Goal: Task Accomplishment & Management: Use online tool/utility

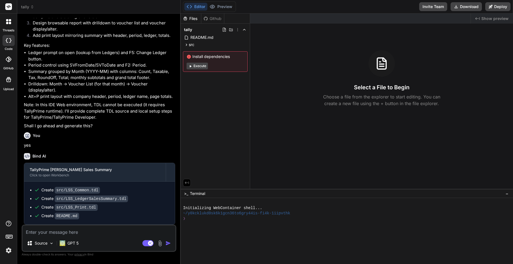
scroll to position [134, 0]
click at [9, 27] on div at bounding box center [9, 22] width 12 height 12
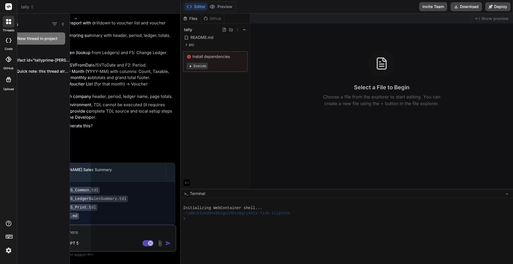
click at [10, 18] on div at bounding box center [9, 22] width 12 height 12
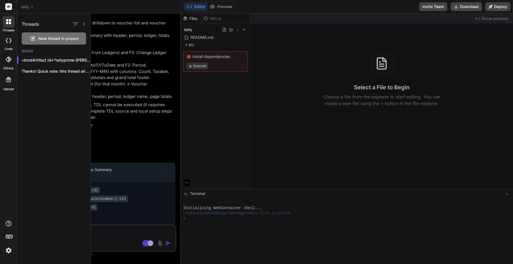
click at [50, 39] on span "New thread in project" at bounding box center [58, 39] width 40 height 6
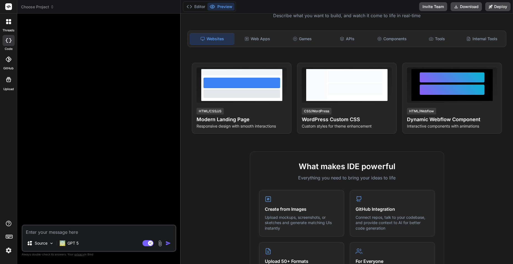
scroll to position [55, 0]
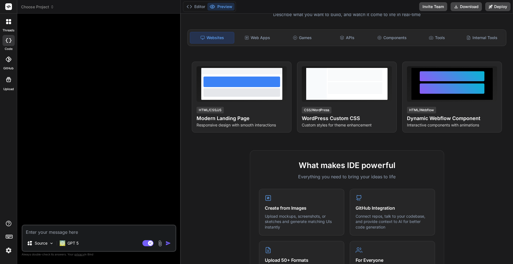
click at [95, 228] on textarea at bounding box center [98, 231] width 153 height 10
type textarea "x"
type textarea "i"
type textarea "x"
type textarea "ia"
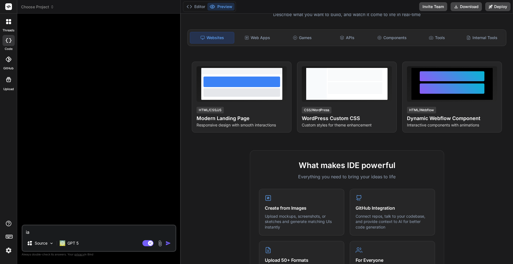
type textarea "x"
type textarea "ia"
type textarea "x"
type textarea "ia w"
type textarea "x"
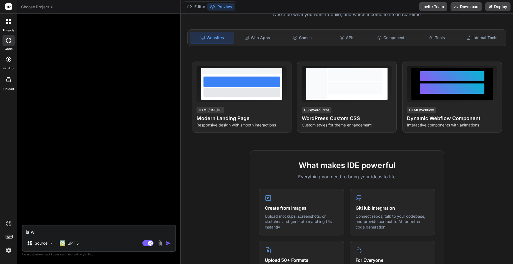
type textarea "ia"
type textarea "x"
type textarea "ia"
type textarea "x"
type textarea "i"
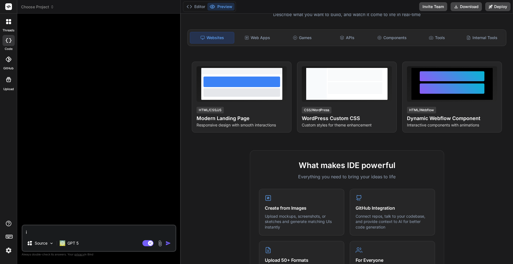
type textarea "x"
type textarea "i"
type textarea "x"
type textarea "i w"
type textarea "x"
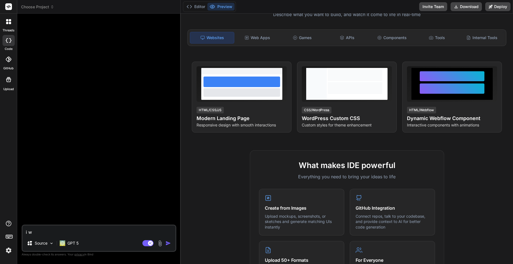
type textarea "i wa"
type textarea "x"
type textarea "i wan"
type textarea "x"
type textarea "i want"
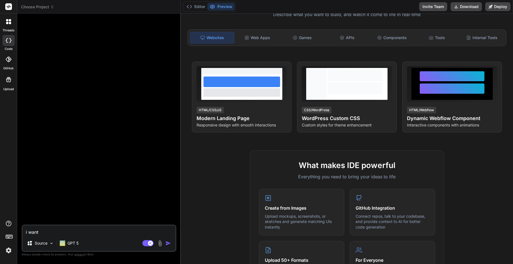
type textarea "x"
type textarea "i want"
type textarea "x"
type textarea "i want t"
type textarea "x"
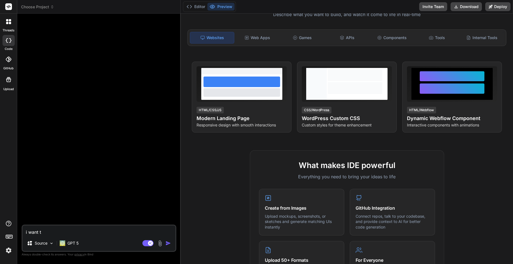
type textarea "i want to"
type textarea "x"
type textarea "i want to"
type textarea "x"
type textarea "i want to b"
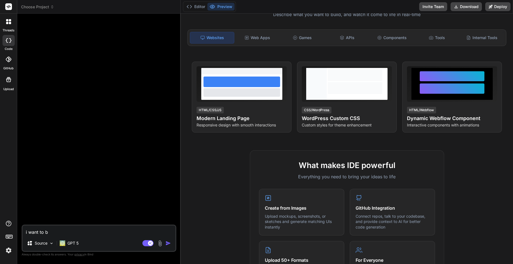
type textarea "x"
type textarea "i want to bu"
type textarea "x"
type textarea "i want to bui"
type textarea "x"
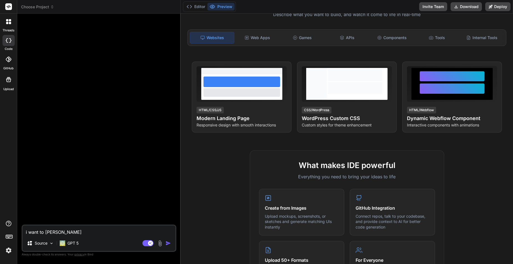
type textarea "i want to buil"
type textarea "x"
type textarea "i want to build"
type textarea "x"
type textarea "i want to build"
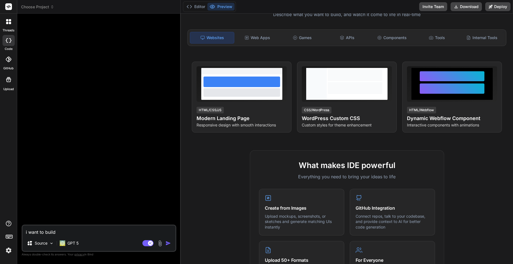
type textarea "x"
type textarea "i want to build we"
type textarea "x"
type textarea "i want to build web"
type textarea "x"
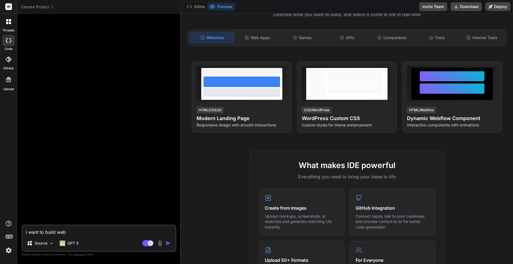
type textarea "i want to build webs"
type textarea "x"
type textarea "i want to build websi"
type textarea "x"
type textarea "i want to build websit"
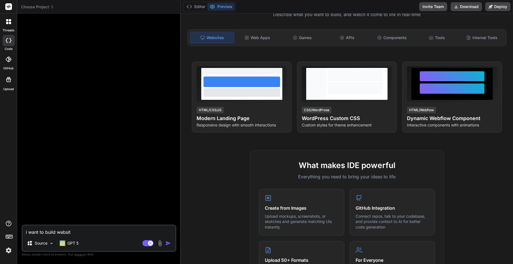
type textarea "x"
type textarea "i want to build website"
type textarea "x"
type textarea "i want to build website"
type textarea "x"
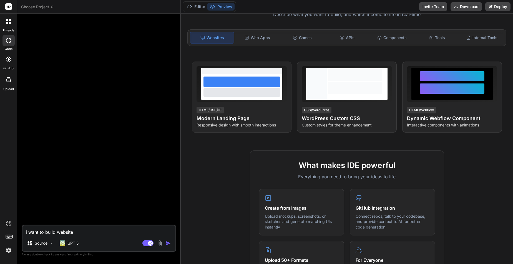
type textarea "i want to build website d"
type textarea "x"
type textarea "i want to build website"
type textarea "x"
type textarea "i want to build website s"
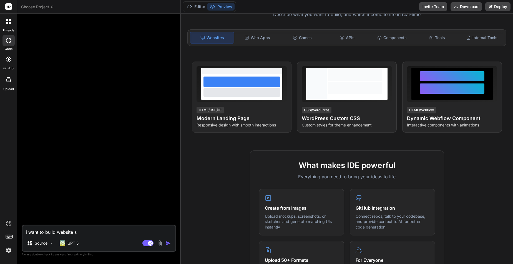
type textarea "x"
type textarea "i want to build website si"
type textarea "x"
type textarea "i want to build website sim"
type textarea "x"
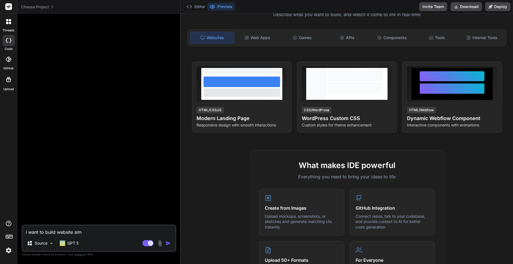
type textarea "i want to build website simi"
type textarea "x"
type textarea "i want to build website simil"
type textarea "x"
type textarea "i want to build website simila"
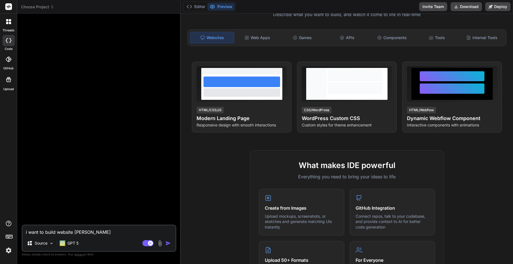
type textarea "x"
type textarea "i want to build website similar"
type textarea "x"
type textarea "i want to build website similar"
type textarea "x"
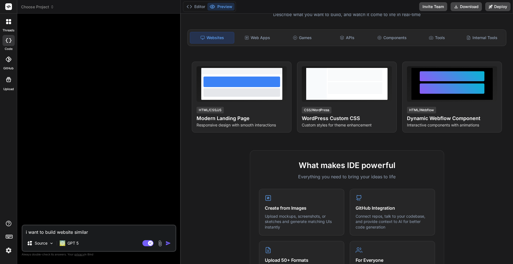
type textarea "i want to build website similar o"
type textarea "x"
type textarea "i want to build website similar o"
type textarea "x"
type textarea "i want to build website similar o"
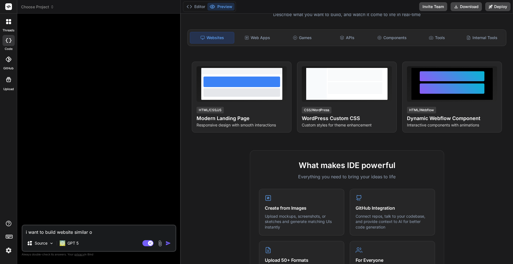
type textarea "x"
type textarea "i want to build website similar"
type textarea "x"
type textarea "i want to build website similar t"
type textarea "x"
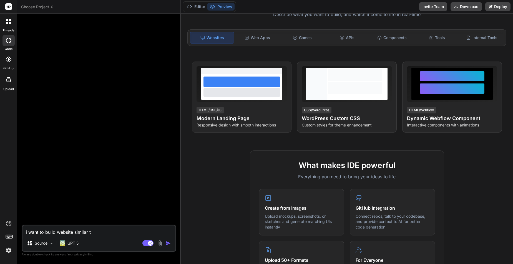
type textarea "i want to build website similar to"
type textarea "x"
type textarea "i want to build website similar to"
paste textarea "https://www.aaplautomation.com/"
type textarea "x"
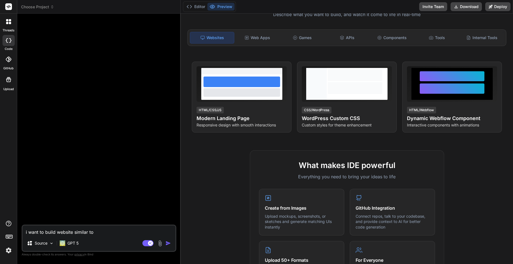
type textarea "i want to build website similar to https://www.aaplautomation.com/"
type textarea "x"
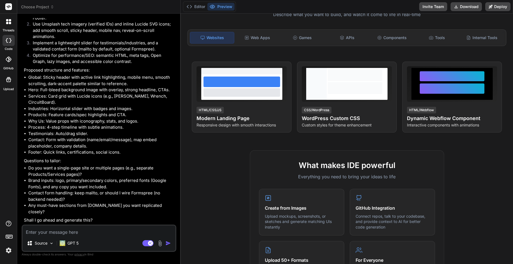
scroll to position [109, 0]
type textarea "x"
type textarea "m"
type textarea "x"
type textarea "mu"
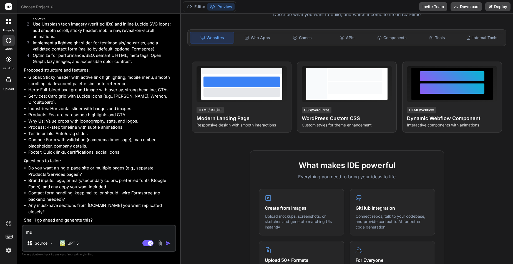
type textarea "x"
type textarea "mul"
type textarea "x"
type textarea "mult"
type textarea "x"
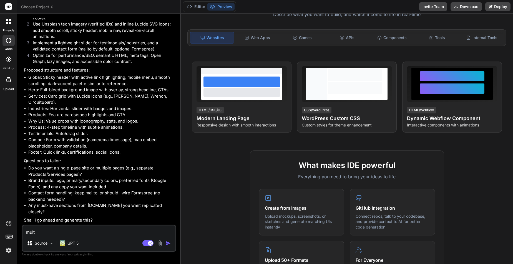
type textarea "multi"
type textarea "x"
type textarea "multi"
type textarea "x"
type textarea "multi p"
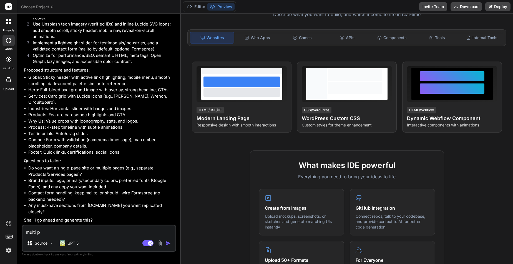
type textarea "x"
type textarea "multi pa"
type textarea "x"
type textarea "multi paf"
type textarea "x"
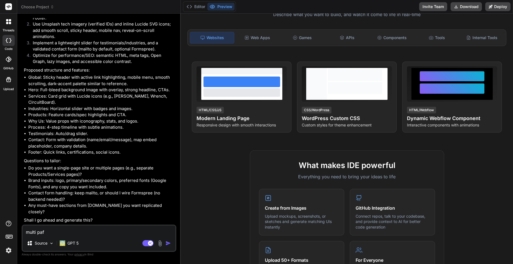
type textarea "multi pafe"
type textarea "x"
type textarea "multi pafe"
type textarea "x"
type textarea "multi pafe ,"
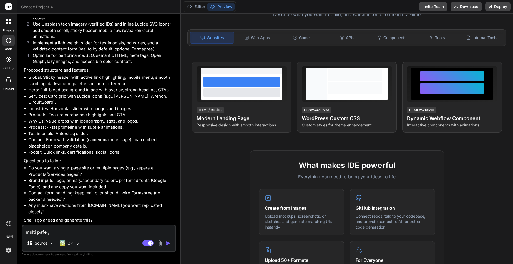
type textarea "x"
type textarea "multi pafe ,"
type textarea "x"
type textarea "multi pafe , m"
type textarea "x"
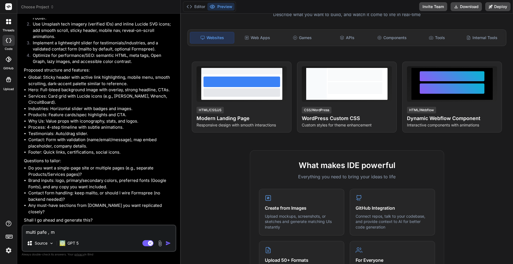
type textarea "multi pafe , my"
type textarea "x"
type textarea "multi pafe , my"
type textarea "x"
type textarea "multi pafe , my b"
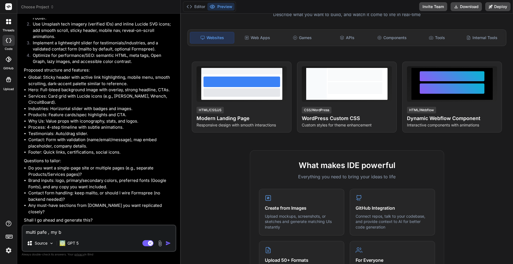
type textarea "x"
type textarea "multi pafe , my ba"
type textarea "x"
type textarea "multi pafe , my bar"
type textarea "x"
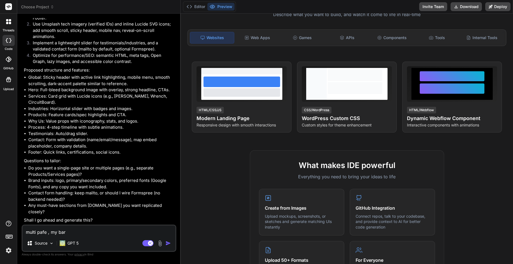
type textarea "multi pafe , my barn"
type textarea "x"
type textarea "multi pafe , my barnd"
type textarea "x"
type textarea "multi pafe , my barnd"
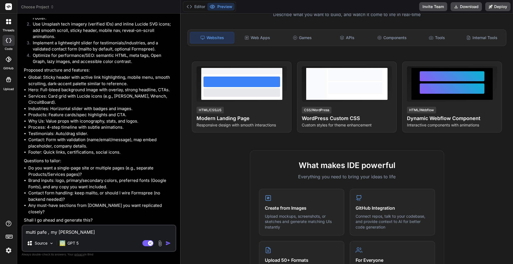
type textarea "x"
type textarea "multi pafe , my barnd l"
type textarea "x"
type textarea "multi pafe , my barnd lo"
type textarea "x"
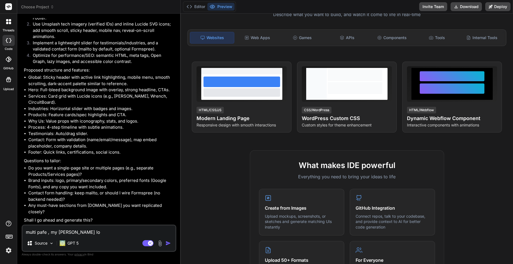
type textarea "multi pafe , my barnd log"
type textarea "x"
type textarea "multi pafe , my barnd logo"
type textarea "x"
type textarea "multi pafe , my barnd logo"
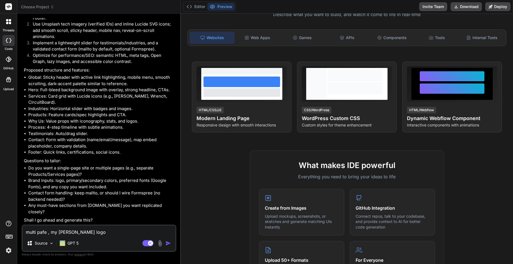
type textarea "x"
type textarea "multi pafe , my barnd logo i"
type textarea "x"
type textarea "multi pafe , my barnd logo is"
type textarea "x"
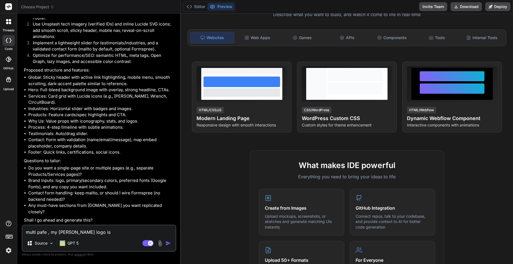
type textarea "multi pafe , my barnd logo is"
type textarea "x"
type textarea "multi pafe , my barnd logo is a"
type textarea "x"
type textarea "multi pafe , my barnd logo is at"
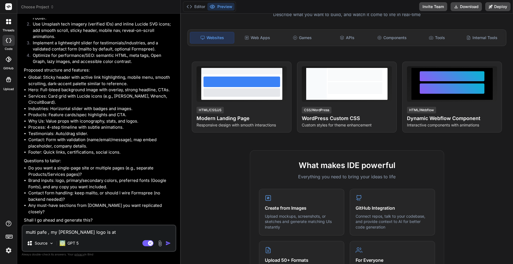
type textarea "x"
type textarea "multi pafe , my barnd logo is atc"
type textarea "x"
type textarea "multi pafe , my barnd logo is atcc"
type textarea "x"
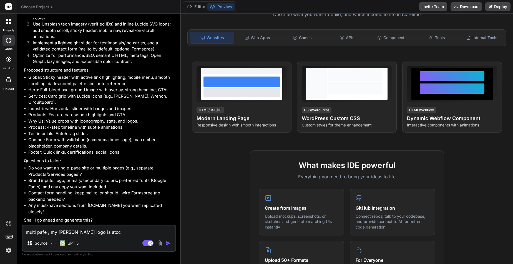
type textarea "multi pafe , my barnd logo is atcch"
type textarea "x"
type textarea "multi pafe , my barnd logo is atcchc"
type textarea "x"
type textarea "multi pafe , my barnd logo is atcchct"
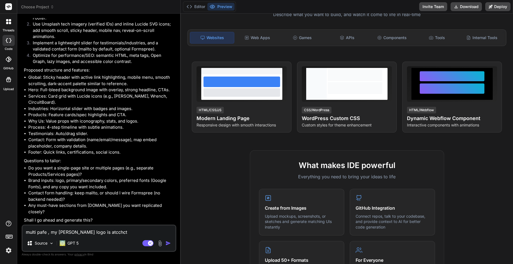
type textarea "x"
type textarea "multi pafe , my barnd logo is atcchcte"
type textarea "x"
type textarea "multi pafe , my barnd logo is atcchcted"
type textarea "x"
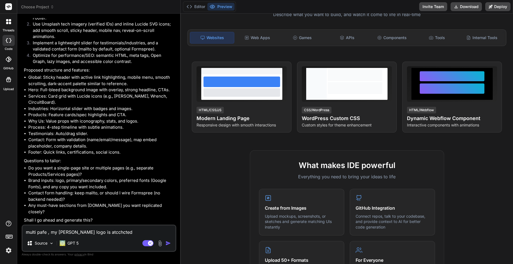
type textarea "multi pafe , my barnd logo is atcchcted"
type textarea "x"
type textarea "multi pafe , my barnd logo is atcchcted a"
type textarea "x"
type textarea "multi pafe , my barnd logo is atcchcted an"
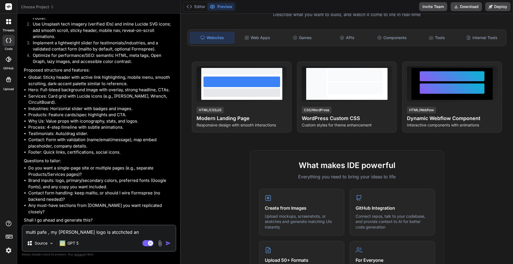
type textarea "x"
type textarea "multi pafe , my barnd logo is atcchcted and"
type textarea "x"
type textarea "multi pafe , my barnd logo is atcchcted and"
type textarea "x"
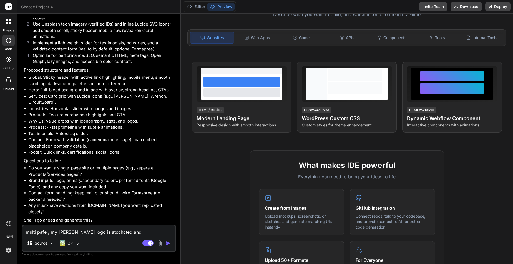
type textarea "multi pafe , my barnd logo is atcchcted and m"
type textarea "x"
type textarea "multi pafe , my barnd logo is atcchcted and my"
type textarea "x"
type textarea "multi pafe , my barnd logo is atcchcted and my"
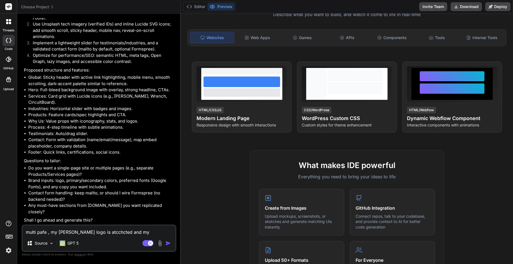
type textarea "x"
type textarea "multi pafe , my barnd logo is atcchcted and my c"
type textarea "x"
type textarea "multi pafe , my barnd logo is atcchcted and my co"
type textarea "x"
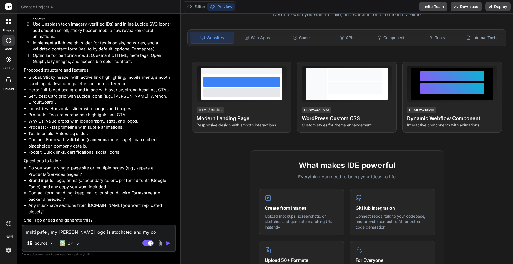
type textarea "multi pafe , my barnd logo is atcchcted and my com"
type textarea "x"
type textarea "multi pafe , my barnd logo is atcchcted and my comp"
type textarea "x"
type textarea "multi pafe , my barnd logo is atcchcted and my compa"
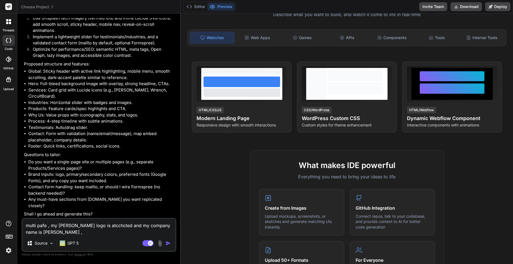
click at [160, 244] on img at bounding box center [160, 243] width 6 height 6
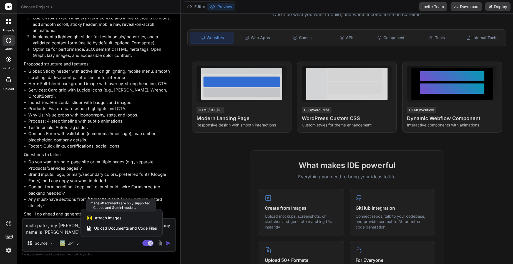
click at [118, 217] on span "Attach Images" at bounding box center [108, 218] width 27 height 6
click at [109, 218] on span "Attach Images" at bounding box center [108, 218] width 27 height 6
click at [80, 247] on div at bounding box center [256, 132] width 513 height 264
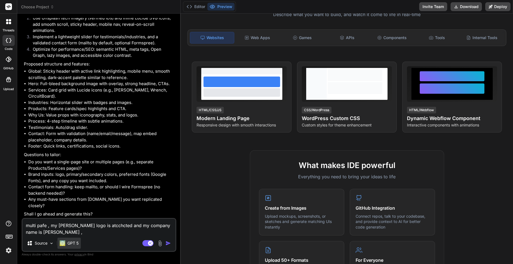
click at [77, 244] on p "GPT 5" at bounding box center [72, 244] width 11 height 6
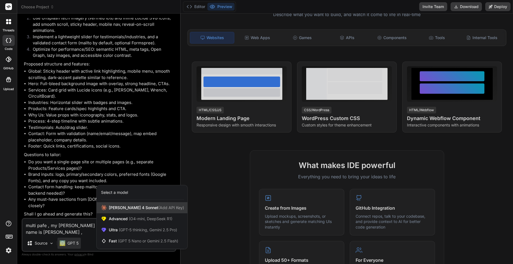
click at [158, 206] on span "(Add API Key)" at bounding box center [171, 207] width 26 height 5
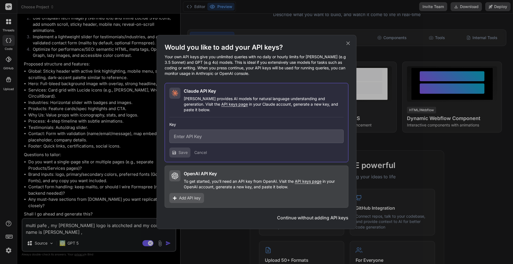
click at [347, 45] on icon at bounding box center [348, 44] width 4 height 4
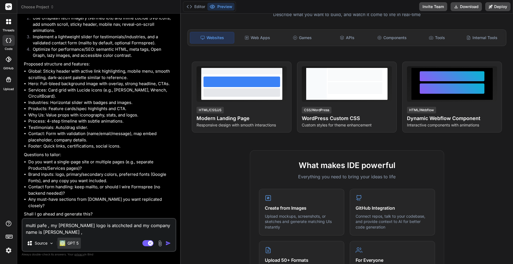
click at [77, 244] on p "GPT 5" at bounding box center [72, 244] width 11 height 6
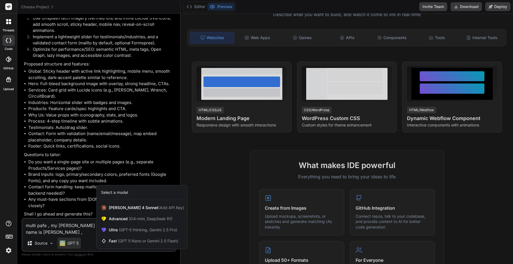
click at [82, 230] on div at bounding box center [256, 132] width 513 height 264
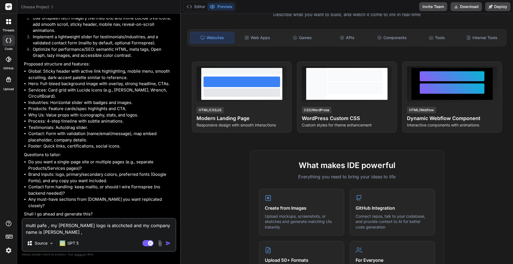
click at [67, 232] on textarea "multi pafe , my barnd logo is atcchcted and my company name is Tara Solution ," at bounding box center [98, 227] width 153 height 17
click at [43, 227] on textarea "multi pafe , my barnd logo is atcchcted and my company name is Tara Solution ," at bounding box center [98, 227] width 153 height 17
click at [80, 223] on textarea "multi page , my barnd logo is atcchcted and my company name is Tara Solution ," at bounding box center [98, 227] width 153 height 17
drag, startPoint x: 88, startPoint y: 226, endPoint x: 108, endPoint y: 226, distance: 20.3
click at [108, 226] on textarea "multi page , my barnd logo is atcchcted and my company name is Tara Solution ," at bounding box center [98, 227] width 153 height 17
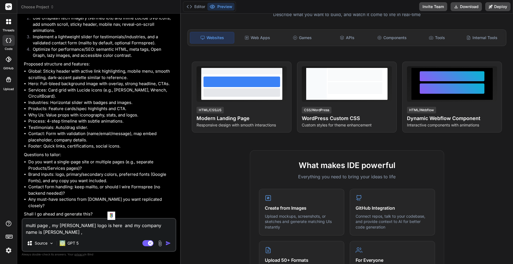
click at [45, 232] on textarea "multi page , my barnd logo is here and my company name is Tara Solution ," at bounding box center [98, 227] width 153 height 17
drag, startPoint x: 99, startPoint y: 227, endPoint x: 117, endPoint y: 233, distance: 18.6
click at [99, 227] on textarea "multi page , my barnd logo is here and my company name is Tara Solution and my …" at bounding box center [98, 227] width 153 height 17
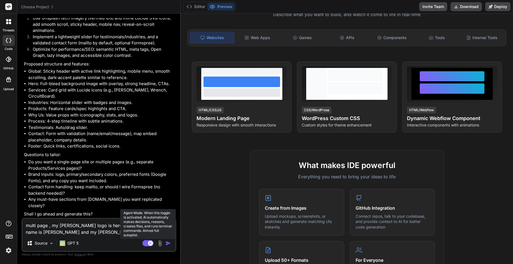
paste textarea "https://tarasolution.com/"
drag, startPoint x: 100, startPoint y: 226, endPoint x: 151, endPoint y: 223, distance: 51.4
click at [151, 223] on textarea "multi page , my barnd logo is here https://tarasolution.com/ and my company nam…" at bounding box center [98, 227] width 153 height 17
paste textarea "wp-content/uploads/2022/07/preston.jpg"
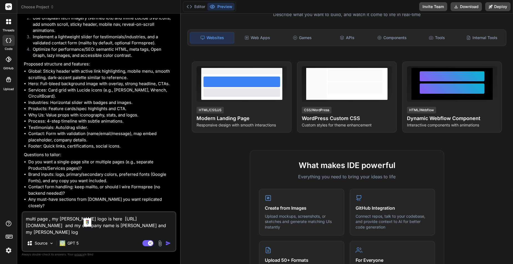
drag, startPoint x: 85, startPoint y: 233, endPoint x: 44, endPoint y: 233, distance: 41.3
click at [44, 233] on textarea "multi page , my barnd logo is here https://tarasolution.com/wp-content/uploads/…" at bounding box center [98, 223] width 153 height 23
click at [50, 222] on textarea "multi page , my barnd logo is here https://tarasolution.com/wp-content/uploads/…" at bounding box center [98, 223] width 153 height 23
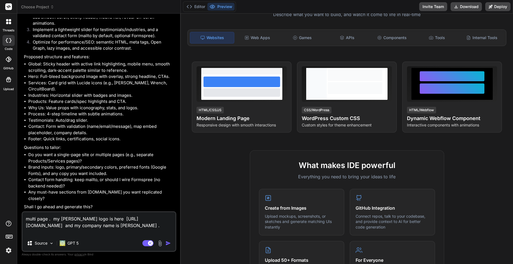
scroll to position [122, 0]
click at [147, 181] on li "Contact form handling: keep mailto, or should I wire Formspree (no backend need…" at bounding box center [101, 183] width 147 height 12
click at [50, 232] on textarea "multi page . my barnd logo is here https://tarasolution.com/wp-content/uploads/…" at bounding box center [98, 223] width 153 height 23
drag, startPoint x: 47, startPoint y: 233, endPoint x: 110, endPoint y: 233, distance: 63.0
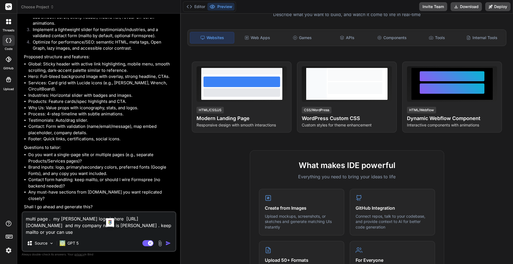
click at [110, 233] on textarea "multi page . my barnd logo is here https://tarasolution.com/wp-content/uploads/…" at bounding box center [98, 223] width 153 height 23
paste textarea "https://tarasolution.com/wp-content/uploads/2022/07/preston.jpg"
paste textarea "https://www.formaloo.com/"
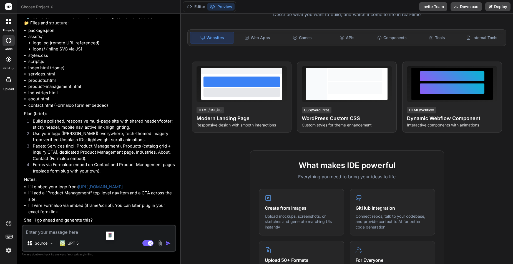
scroll to position [396, 0]
click at [54, 195] on li "I’ll add a “Product Management” top-level nav item and a CTA across the site." at bounding box center [101, 196] width 147 height 12
drag, startPoint x: 48, startPoint y: 193, endPoint x: 90, endPoint y: 194, distance: 42.2
click at [90, 194] on li "I’ll add a “Product Management” top-level nav item and a CTA across the site." at bounding box center [101, 196] width 147 height 12
copy li "Product Management"
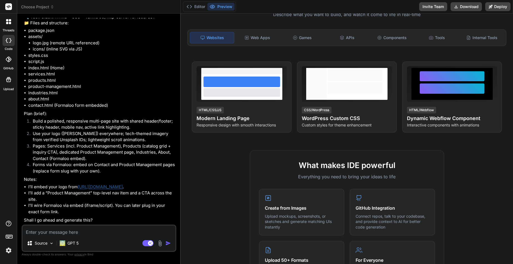
click at [60, 237] on div "Source GPT 5 Agent Mode. When this toggle is activated, AI automatically makes …" at bounding box center [99, 238] width 155 height 27
click at [61, 231] on textarea at bounding box center [98, 231] width 153 height 10
paste textarea "Product Management"
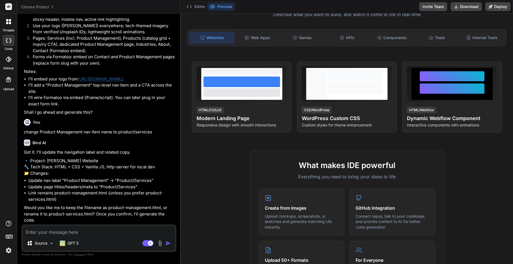
scroll to position [510, 0]
click at [95, 231] on textarea at bounding box center [98, 231] width 153 height 10
drag, startPoint x: 50, startPoint y: 221, endPoint x: 91, endPoint y: 219, distance: 41.6
click at [91, 219] on p "Would you like me to keep the filename as product-management.html, or rename it…" at bounding box center [99, 214] width 151 height 19
copy p "roduct-services.html"
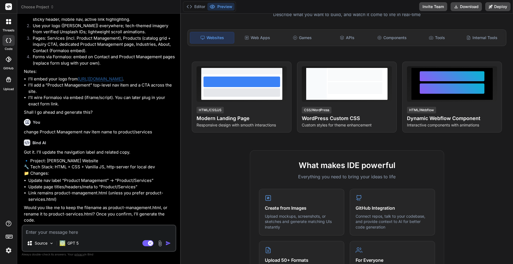
click at [68, 232] on textarea at bounding box center [98, 231] width 153 height 10
click at [49, 219] on p "Would you like me to keep the filename as product-management.html, or rename it…" at bounding box center [99, 214] width 151 height 19
drag, startPoint x: 23, startPoint y: 220, endPoint x: 92, endPoint y: 221, distance: 68.8
click at [92, 221] on div "You i want to build website similar to https://www.aaplautomation.com/ Bind AI …" at bounding box center [99, 121] width 153 height 207
copy p "rename it to product-services.html"
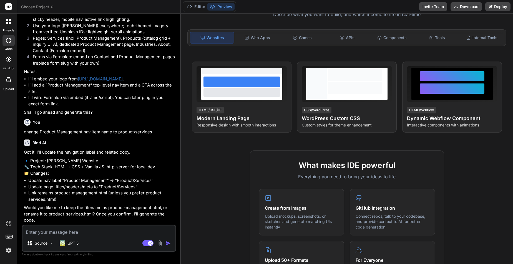
click at [83, 233] on textarea at bounding box center [98, 231] width 153 height 10
paste textarea "rename it to product-services.html"
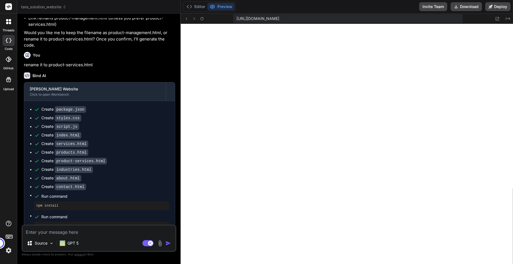
scroll to position [364, 0]
click at [58, 232] on textarea at bounding box center [98, 231] width 153 height 10
paste textarea "“Lorem i dolorsi-ametcon AdiP-elit seddoei tem i utlabore etdolorem aliquae adm…"
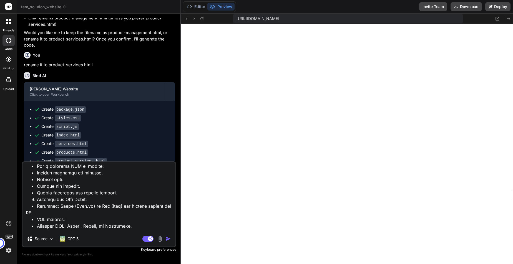
scroll to position [0, 0]
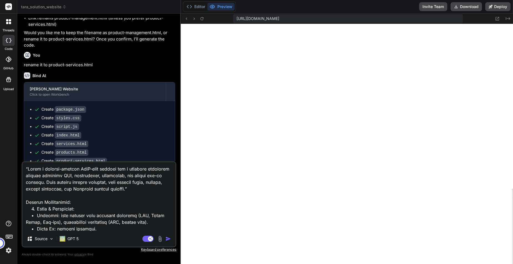
click at [35, 3] on header "tara_solution_website Created with Pixso." at bounding box center [98, 7] width 163 height 14
click at [34, 6] on span "tara_solution_website" at bounding box center [43, 7] width 45 height 6
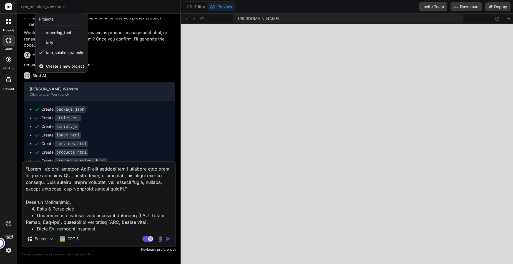
click at [56, 65] on span "Create a new project" at bounding box center [65, 67] width 38 height 6
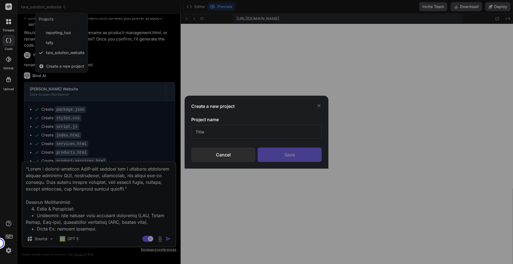
click at [257, 143] on div "Project name Cancel Save" at bounding box center [256, 139] width 130 height 46
click at [252, 131] on input "text" at bounding box center [256, 132] width 130 height 14
click at [297, 162] on div "Create a new project Project name tarawebsite Cancel Save" at bounding box center [255, 132] width 143 height 73
click at [298, 157] on div "Save" at bounding box center [289, 155] width 64 height 14
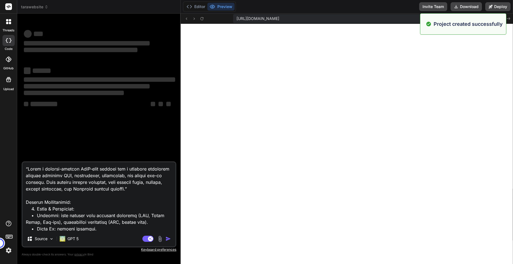
scroll to position [369, 0]
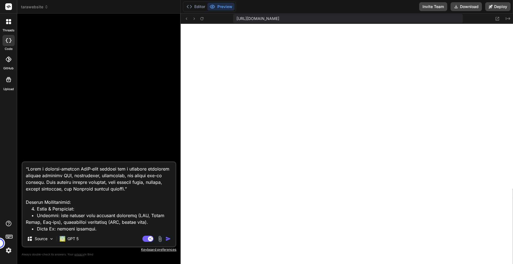
click at [135, 204] on textarea at bounding box center [98, 196] width 153 height 69
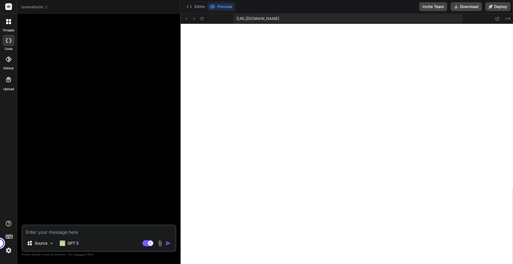
click at [120, 123] on div "🎉 Your Preview is Ready! Tap to view your project preview View Preview" at bounding box center [99, 121] width 153 height 207
click at [508, 18] on icon at bounding box center [507, 18] width 4 height 3
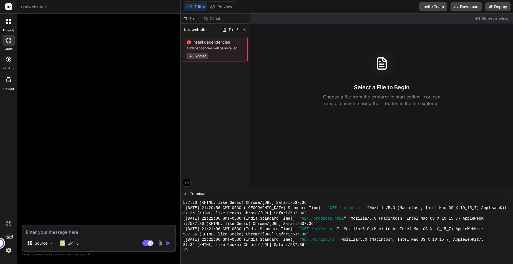
click at [483, 17] on span "Show preview" at bounding box center [494, 19] width 27 height 6
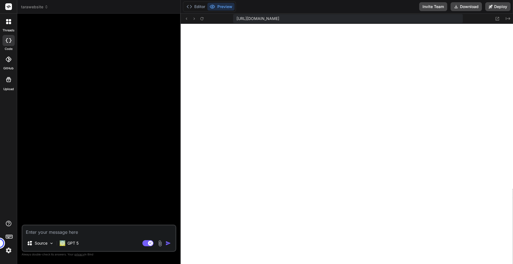
click at [34, 6] on span "tarawebsite" at bounding box center [34, 7] width 27 height 6
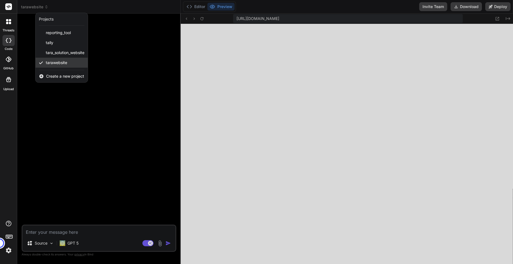
click at [57, 61] on span "tarawebsite" at bounding box center [56, 63] width 21 height 6
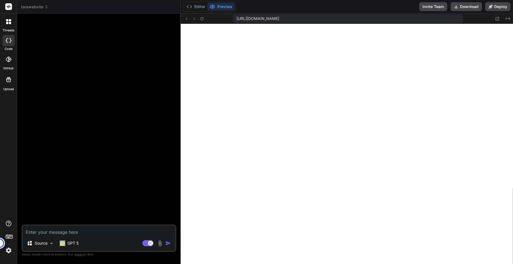
click at [10, 22] on icon at bounding box center [10, 23] width 2 height 2
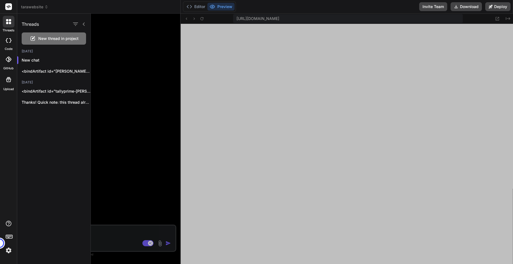
click at [11, 40] on icon at bounding box center [10, 40] width 2 height 4
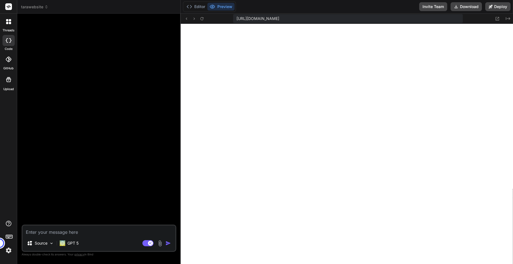
click at [10, 9] on rect at bounding box center [8, 6] width 7 height 7
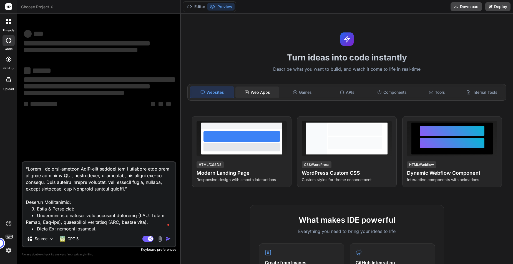
click at [263, 94] on div "Web Apps" at bounding box center [257, 93] width 44 height 12
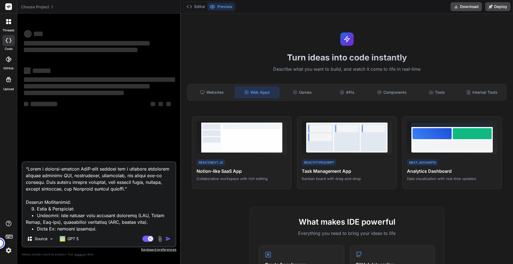
click at [105, 204] on textarea at bounding box center [98, 196] width 153 height 69
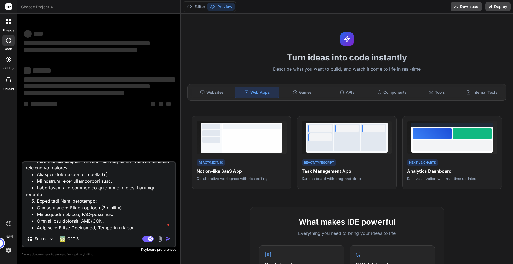
scroll to position [467, 0]
click at [208, 95] on div "Websites" at bounding box center [212, 93] width 44 height 12
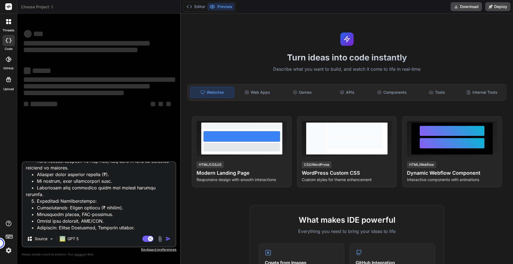
click at [132, 205] on textarea at bounding box center [98, 196] width 153 height 69
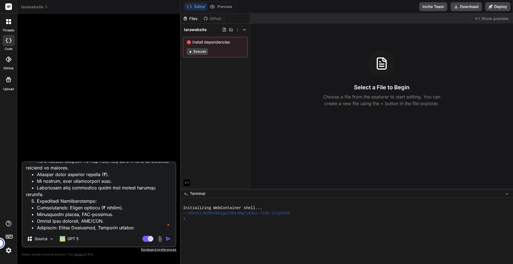
click at [146, 214] on textarea at bounding box center [98, 196] width 153 height 69
click at [168, 239] on img "button" at bounding box center [168, 239] width 6 height 6
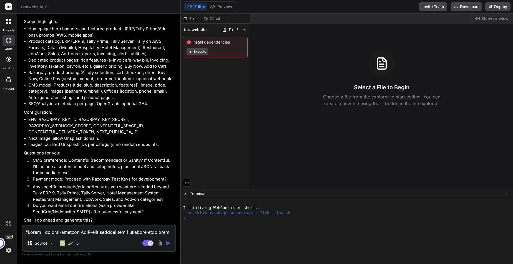
scroll to position [579, 0]
click at [75, 161] on li "CMS preference: Contentful (recommended) or Sanity? If Contentful, I’ll include…" at bounding box center [101, 166] width 147 height 19
click at [130, 162] on li "CMS preference: Contentful (recommended) or Sanity? If Contentful, I’ll include…" at bounding box center [101, 166] width 147 height 19
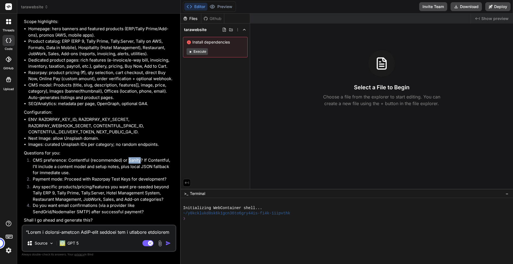
type textarea "x"
click at [64, 182] on li "Payment mode: Proceed with Razorpay Test Keys for development?" at bounding box center [101, 180] width 147 height 8
click at [100, 230] on textarea at bounding box center [98, 231] width 153 height 10
click at [77, 161] on li "CMS preference: Contentful (recommended) or Sanity? If Contentful, I’ll include…" at bounding box center [101, 166] width 147 height 19
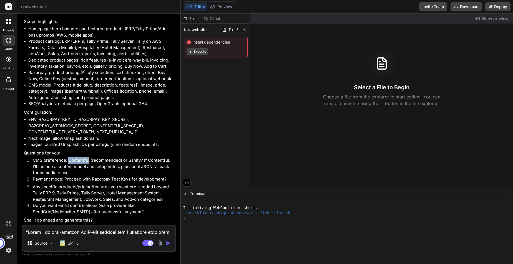
copy li "Contentful"
click at [74, 232] on textarea at bounding box center [98, 231] width 153 height 10
type textarea "u"
type textarea "x"
type textarea "us"
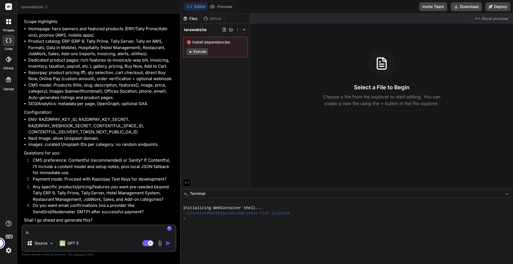
type textarea "x"
type textarea "use"
type textarea "x"
type textarea "use"
type textarea "x"
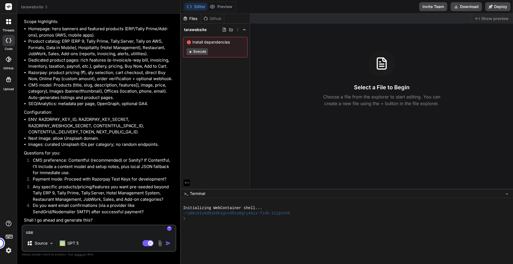
paste textarea "Contentful"
type textarea "use Contentful"
type textarea "x"
type textarea "use Contentful"
type textarea "x"
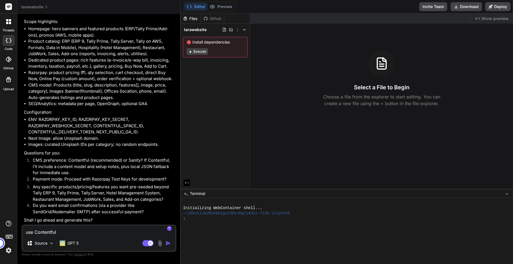
type textarea "use Contentful ,"
type textarea "x"
type textarea "use Contentful ,"
type textarea "x"
type textarea "use Contentful , p"
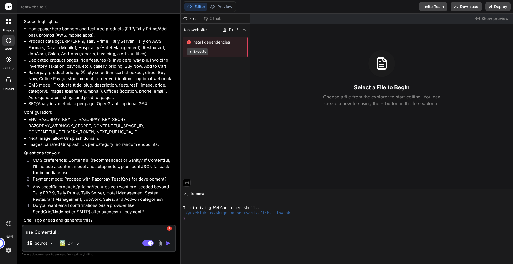
type textarea "x"
type textarea "use Contentful , pr"
type textarea "x"
type textarea "use Contentful , pro"
type textarea "x"
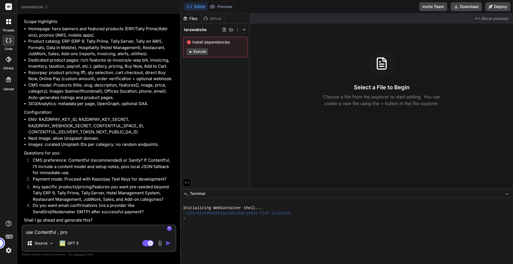
type textarea "use Contentful , proc"
type textarea "x"
type textarea "use Contentful , proce"
type textarea "x"
type textarea "use Contentful , procee"
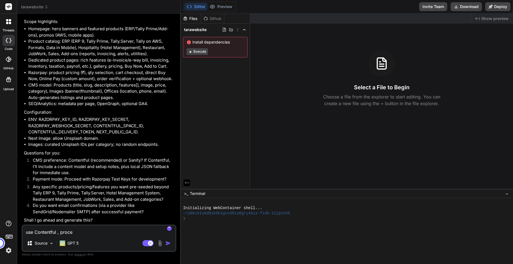
type textarea "x"
type textarea "use Contentful , proceed"
type textarea "x"
type textarea "use Contentful , proceed"
type textarea "x"
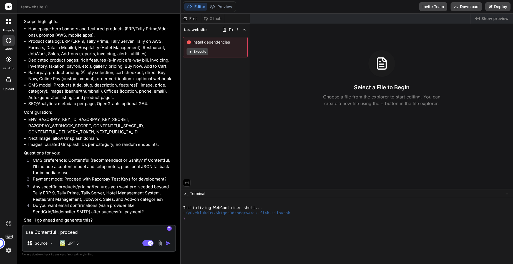
type textarea "use Contentful , proceed w"
type textarea "x"
type textarea "use Contentful , proceed wi"
type textarea "x"
type textarea "use Contentful , proceed wit"
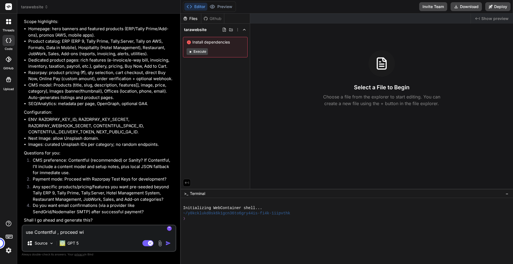
type textarea "x"
type textarea "use Contentful , proceed with"
type textarea "x"
type textarea "use Contentful , proceed with"
type textarea "x"
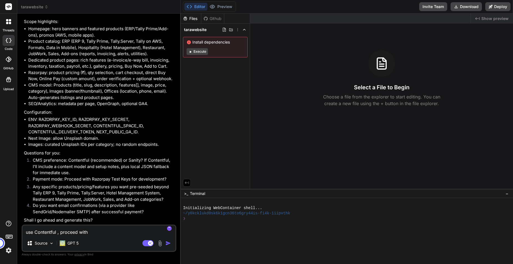
type textarea "use Contentful , proceed with r"
type textarea "x"
type textarea "use Contentful , proceed with ra"
type textarea "x"
type textarea "use Contentful , proceed with raz"
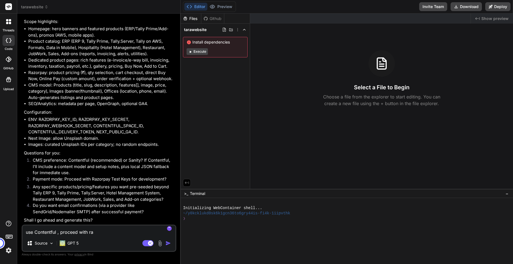
type textarea "x"
type textarea "use Contentful , proceed with [PERSON_NAME]"
type textarea "x"
type textarea "use Contentful , proceed with razor"
type textarea "x"
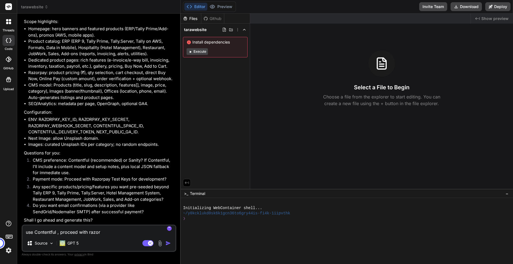
type textarea "use Contentful , proceed with razorp"
type textarea "x"
type textarea "use Contentful , proceed with razorpa"
type textarea "x"
type textarea "use Contentful , proceed with razorpay"
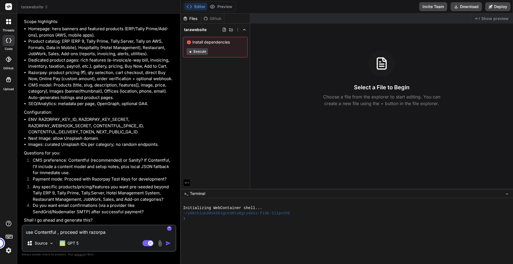
type textarea "x"
type textarea "use Contentful , proceed with razorpay"
type textarea "x"
type textarea "use Contentful , proceed with razorpay ,"
type textarea "x"
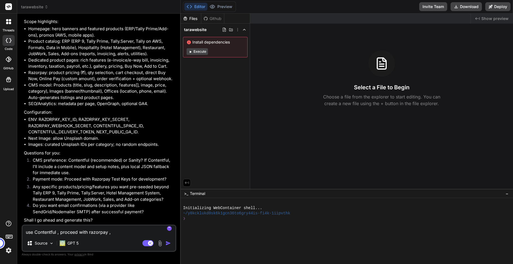
type textarea "use Contentful , proceed with razorpay ,"
type textarea "x"
type textarea "use Contentful , proceed with razorpay , y"
type textarea "x"
type textarea "use Contentful , proceed with razorpay , ye"
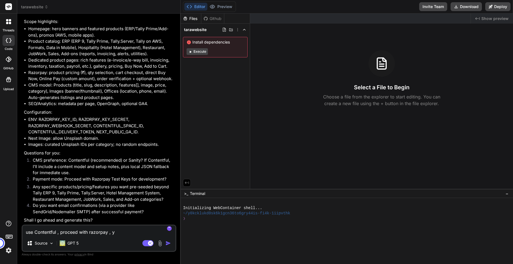
type textarea "x"
type textarea "use Contentful , proceed with razorpay , y"
type textarea "x"
type textarea "use Contentful , proceed with razorpay ,"
type textarea "x"
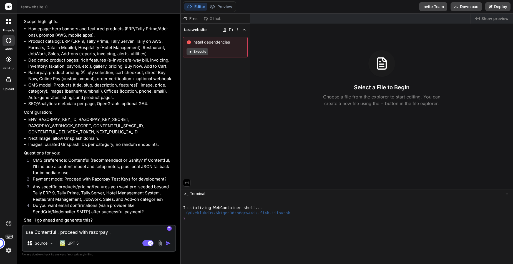
type textarea "use Contentful , proceed with razorpay ,"
type textarea "x"
type textarea "use Contentful , proceed with razorpay"
type textarea "x"
type textarea "use Contentful , proceed with razorpay ,"
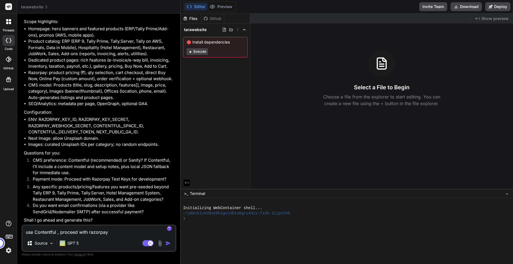
type textarea "x"
type textarea "use Contentful , proceed with razorpay ,"
type textarea "x"
type textarea "use Contentful , proceed with razorpay , n"
type textarea "x"
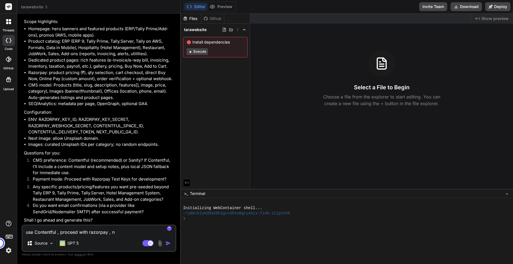
type textarea "use Contentful , proceed with razorpay , no"
type textarea "x"
type textarea "use Contentful , proceed with razorpay , no"
type textarea "x"
type textarea "use Contentful , proceed with razorpay , no m"
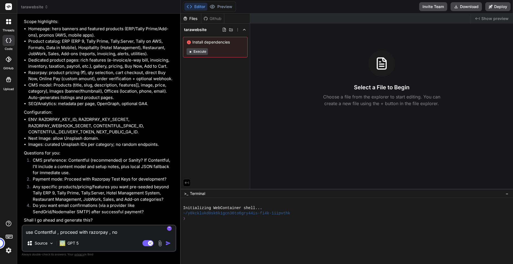
type textarea "x"
type textarea "use Contentful , proceed with razorpay , no ma"
type textarea "x"
type textarea "use Contentful , proceed with razorpay , no mai"
type textarea "x"
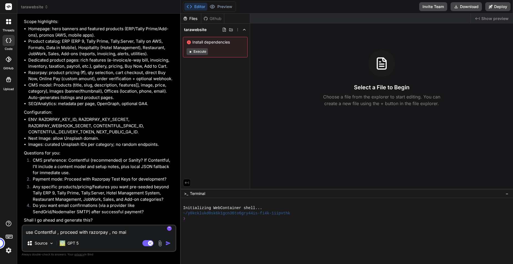
type textarea "use Contentful , proceed with razorpay , no mail"
type textarea "x"
type textarea "use Contentful , proceed with razorpay , no mail"
type textarea "x"
type textarea "use Contentful , proceed with razorpay , no mail c"
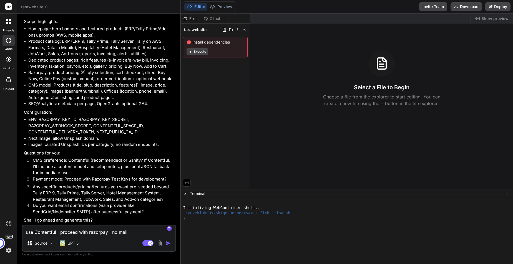
type textarea "x"
type textarea "use Contentful , proceed with razorpay , no mail co"
type textarea "x"
type textarea "use Contentful , proceed with razorpay , no mail con"
type textarea "x"
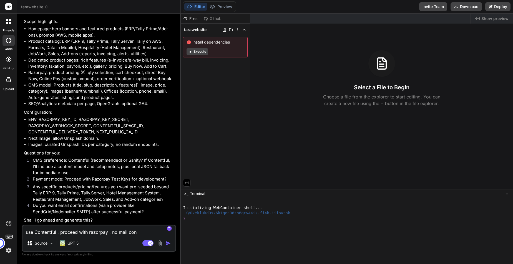
type textarea "use Contentful , proceed with razorpay , no mail conf"
type textarea "x"
type textarea "use Contentful , proceed with razorpay , no mail confr"
type textarea "x"
type textarea "use Contentful , proceed with razorpay , no mail confri"
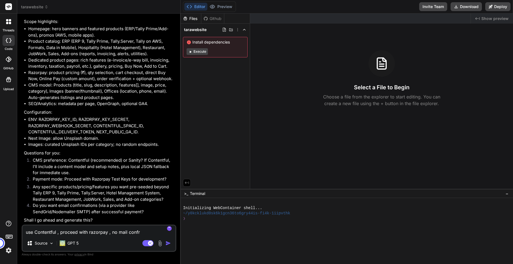
type textarea "x"
type textarea "use Contentful , proceed with razorpay , no mail confrim"
type textarea "x"
type textarea "use Contentful , proceed with razorpay , no mail confrima"
type textarea "x"
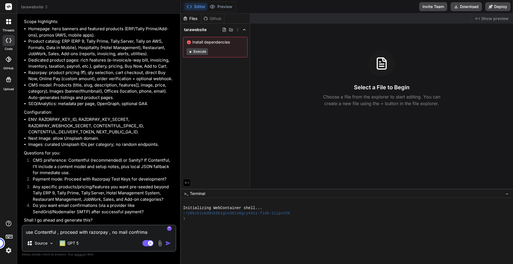
type textarea "use Contentful , proceed with razorpay , no mail confriman"
type textarea "x"
type textarea "use Contentful , proceed with razorpay , no mail confrimant"
type textarea "x"
type textarea "use Contentful , proceed with razorpay , no mail confrimanti"
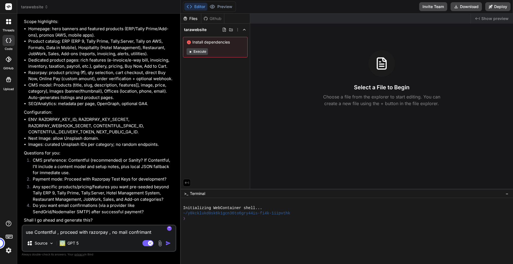
type textarea "x"
type textarea "use Contentful , proceed with razorpay , no mail confrimantio"
type textarea "x"
type textarea "use Contentful , proceed with razorpay , no mail confrimantion"
type textarea "x"
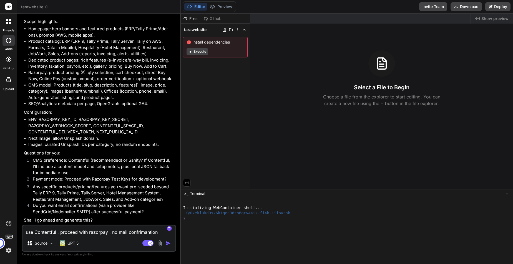
type textarea "use Contentful , proceed with razorpay , no mail confrimantion"
type textarea "x"
type textarea "use Contentful , proceed with razorpay , no mail confrimantion r"
type textarea "x"
type textarea "use Contentful , proceed with razorpay , no mail confrimantion re"
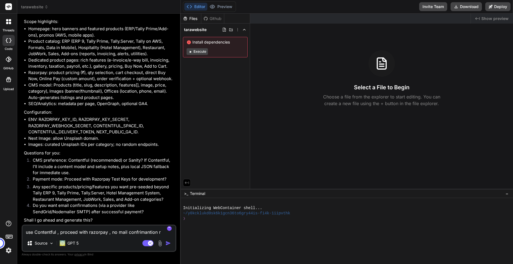
type textarea "x"
type textarea "use Contentful , proceed with razorpay , no mail confrimantion req"
type textarea "x"
type textarea "use Contentful , proceed with razorpay , no mail confrimantion requ"
type textarea "x"
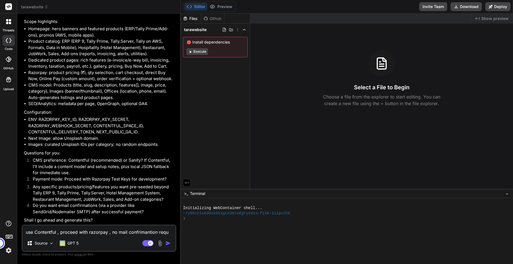
type textarea "use Contentful , proceed with razorpay , no mail confrimantion requi"
type textarea "x"
type textarea "use Contentful , proceed with razorpay , no mail confrimantion requir"
type textarea "x"
type textarea "use Contentful , proceed with razorpay , no mail confrimantion require"
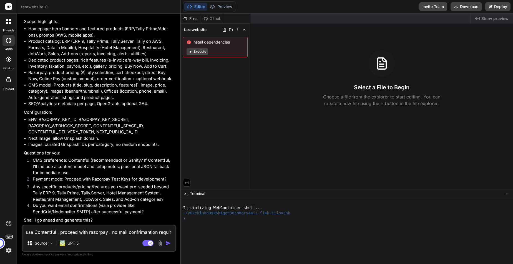
type textarea "x"
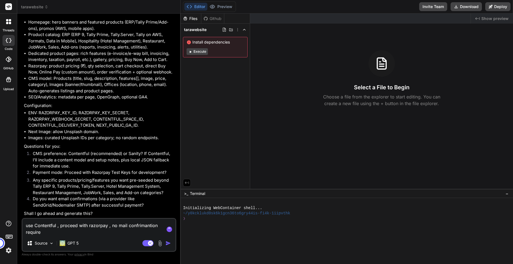
type textarea "use Contentful , proceed with razorpay , no mail confrimantion required"
type textarea "x"
type textarea "use Contentful , proceed with razorpay , no mail confrimantion required"
type textarea "x"
type textarea "use Contentful , proceed with razorpay , no mail confrimantion required as"
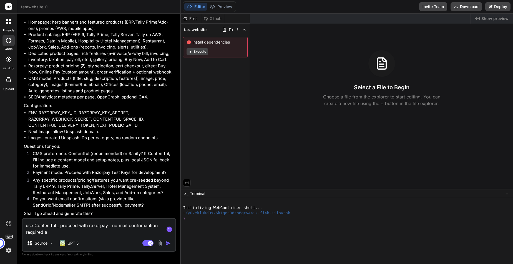
type textarea "x"
type textarea "use Contentful , proceed with razorpay , no mail confrimantion required as"
type textarea "x"
type textarea "use Contentful , proceed with razorpay , no mail confrimantion required as t"
type textarea "x"
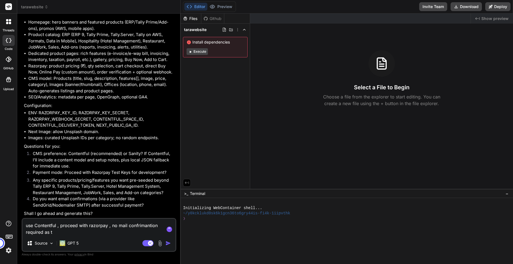
type textarea "use Contentful , proceed with razorpay , no mail confrimantion required as th"
type textarea "x"
type textarea "use Contentful , proceed with razorpay , no mail confrimantion required as the"
type textarea "x"
type textarea "use Contentful , proceed with razorpay , no mail confrimantion required as ther"
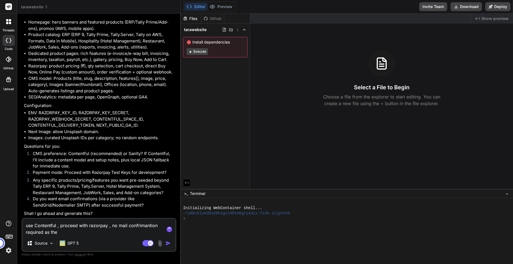
type textarea "x"
type textarea "use Contentful , proceed with razorpay , no mail confrimantion required as there"
type textarea "x"
type textarea "use Contentful , proceed with razorpay , no mail confrimantion required as there"
type textarea "x"
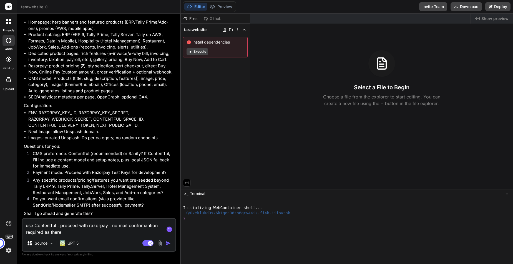
type textarea "use Contentful , proceed with razorpay , no mail confrimantion required as ther…"
type textarea "x"
type textarea "use Contentful , proceed with razorpay , no mail confrimantion required as ther…"
type textarea "x"
type textarea "use Contentful , proceed with razorpay , no mail confrimantion required as ther…"
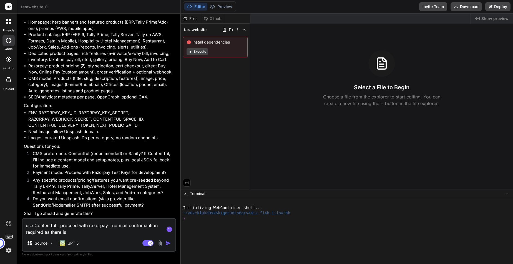
type textarea "x"
type textarea "use Contentful , proceed with razorpay , no mail confrimantion required as ther…"
type textarea "x"
type textarea "use Contentful , proceed with razorpay , no mail confrimantion required as ther…"
type textarea "x"
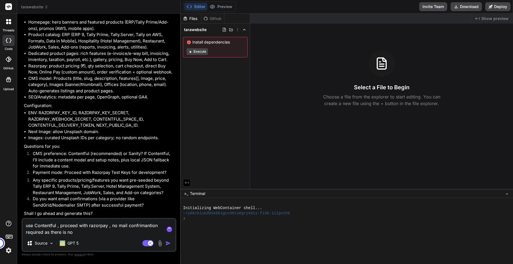
type textarea "use Contentful , proceed with razorpay , no mail confrimantion required as ther…"
type textarea "x"
type textarea "use Contentful , proceed with razorpay , no mail confrimantion required as ther…"
type textarea "x"
type textarea "use Contentful , proceed with razorpay , no mail confrimantion required as ther…"
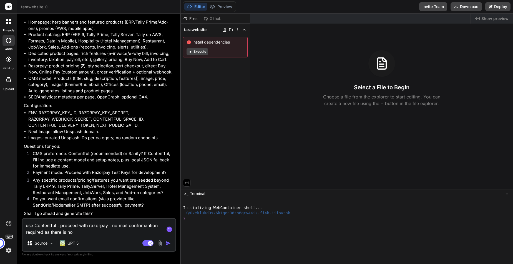
type textarea "x"
type textarea "use Contentful , proceed with razorpay , no mail confrimantion required as ther…"
type textarea "x"
type textarea "use Contentful , proceed with razorpay , no mail confrimantion required as ther…"
type textarea "x"
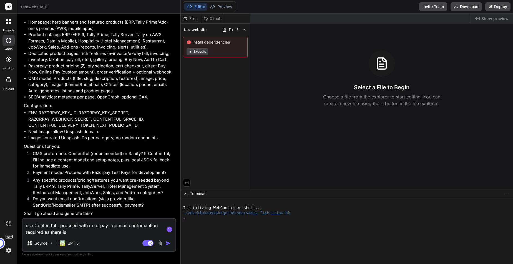
type textarea "use Contentful , proceed with razorpay , no mail confrimantion required as ther…"
type textarea "x"
type textarea "use Contentful , proceed with razorpay , no mail confrimantion required as there"
type textarea "x"
type textarea "use Contentful , proceed with razorpay , no mail confrimantion required as there"
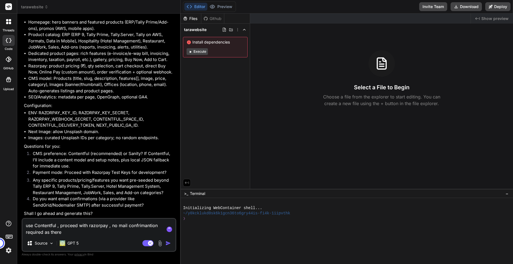
type textarea "x"
type textarea "use Contentful , proceed with razorpay , no mail confrimantion required as ther"
type textarea "x"
type textarea "use Contentful , proceed with razorpay , no mail confrimantion required as the"
type textarea "x"
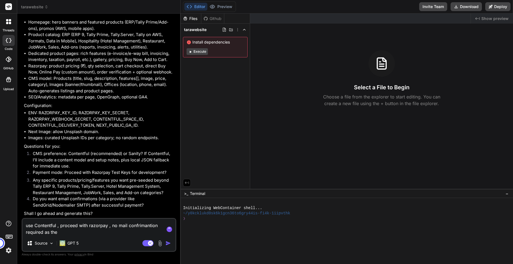
type textarea "use Contentful , proceed with razorpay , no mail confrimantion required as th"
type textarea "x"
type textarea "use Contentful , proceed with razorpay , no mail confrimantion required as t"
type textarea "x"
type textarea "use Contentful , proceed with razorpay , no mail confrimantion required as"
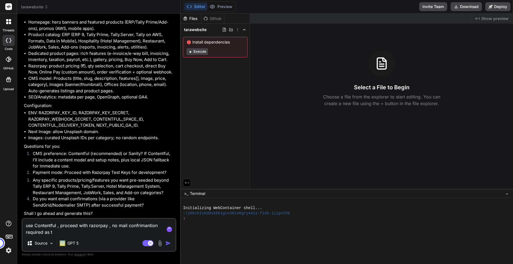
type textarea "x"
type textarea "use Contentful , proceed with razorpay , no mail confrimantion required as"
type textarea "x"
type textarea "use Contentful , proceed with razorpay , no mail confrimantion required a"
type textarea "x"
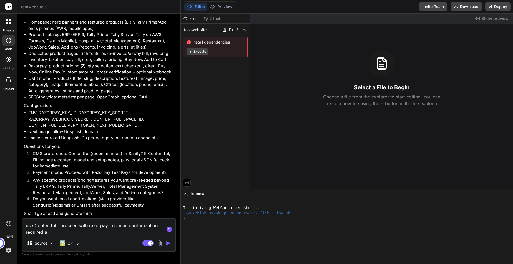
type textarea "use Contentful , proceed with razorpay , no mail confrimantion required"
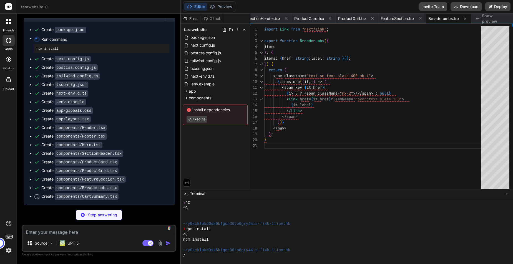
scroll to position [829, 0]
